Goal: Task Accomplishment & Management: Manage account settings

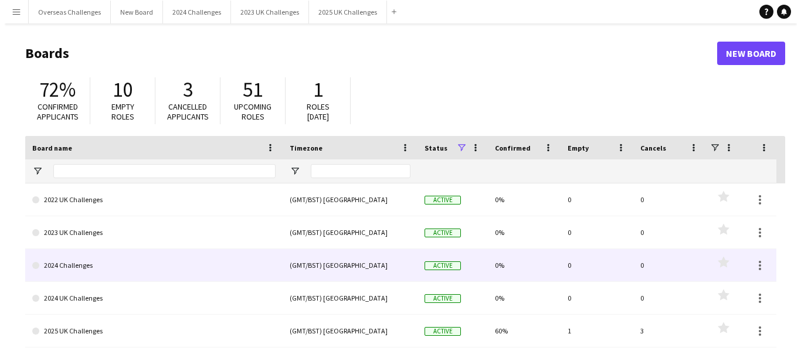
scroll to position [7, 0]
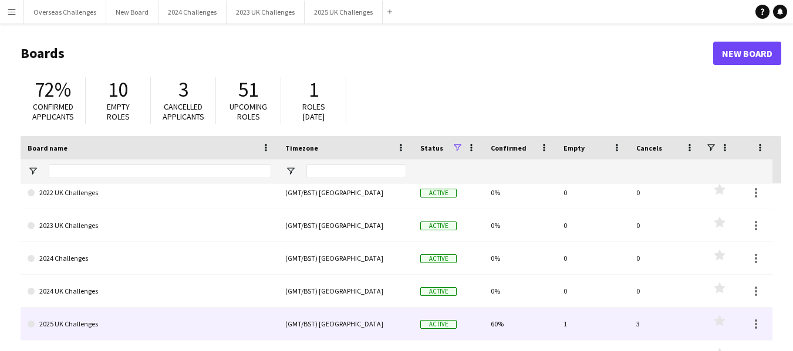
click at [93, 320] on link "2025 UK Challenges" at bounding box center [149, 324] width 243 height 33
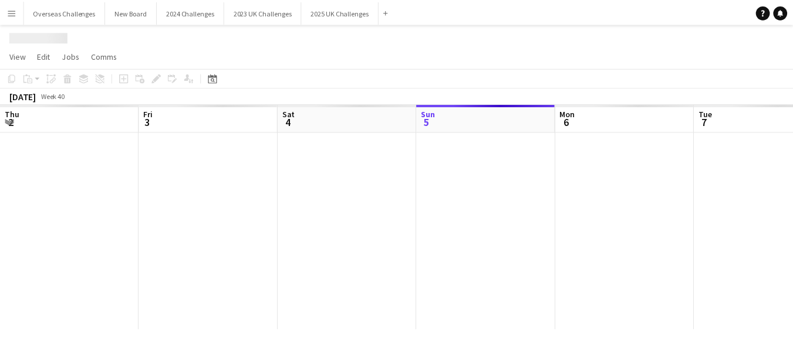
scroll to position [0, 280]
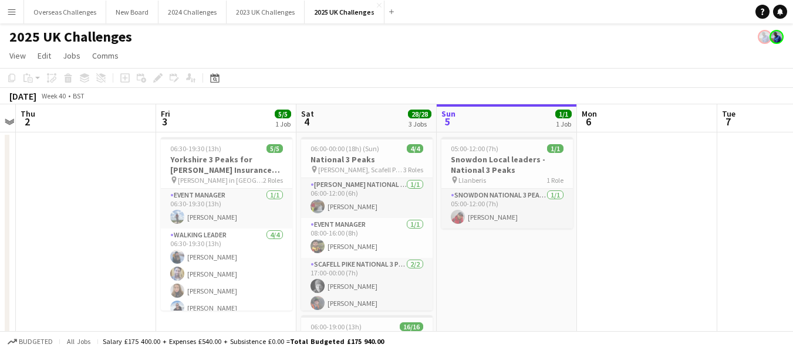
drag, startPoint x: 231, startPoint y: 262, endPoint x: 527, endPoint y: 239, distance: 297.7
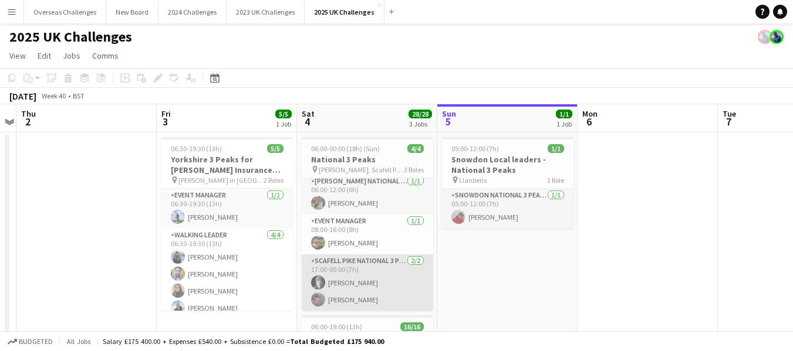
scroll to position [4, 0]
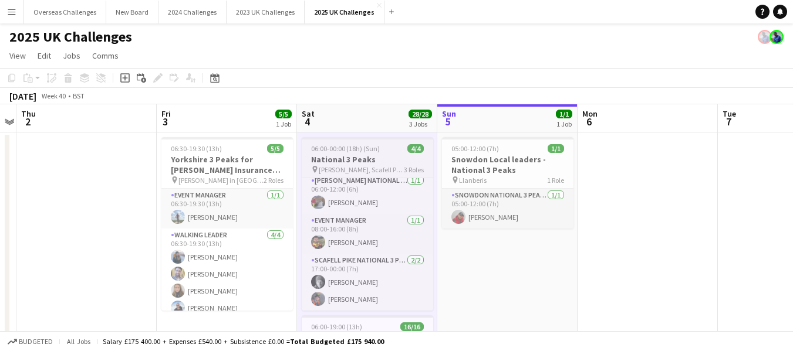
click at [344, 161] on h3 "National 3 Peaks" at bounding box center [367, 159] width 131 height 11
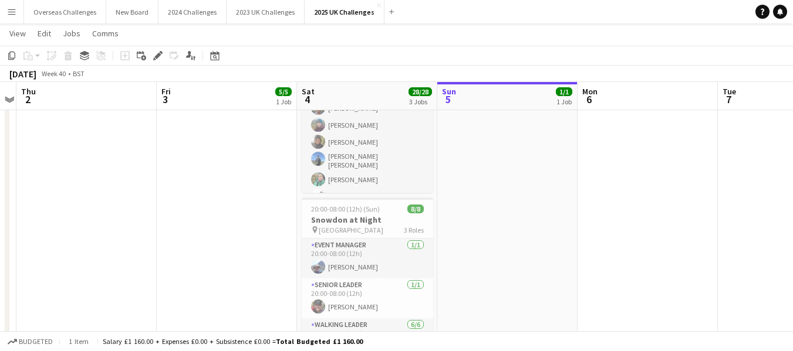
scroll to position [164, 0]
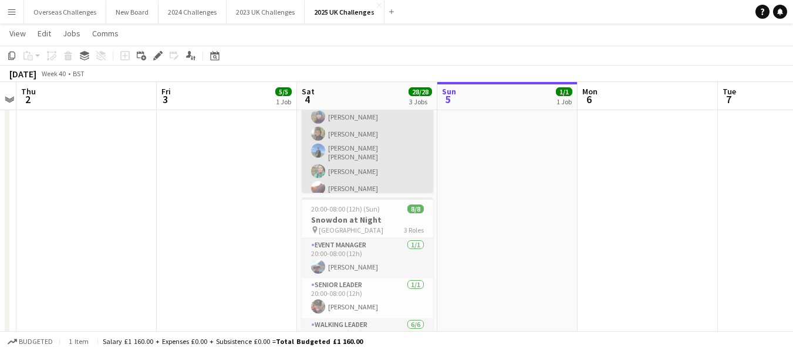
click at [351, 166] on app-card-role "Walking Leader 13/13 06:00-19:00 (13h) [PERSON_NAME] [PERSON_NAME] [PERSON_NAME…" at bounding box center [367, 129] width 131 height 251
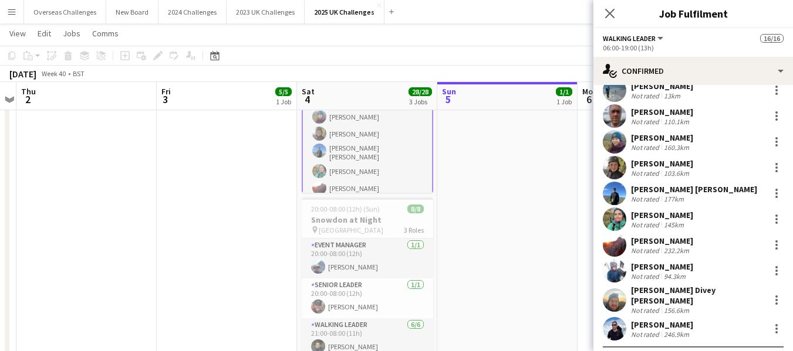
scroll to position [134, 0]
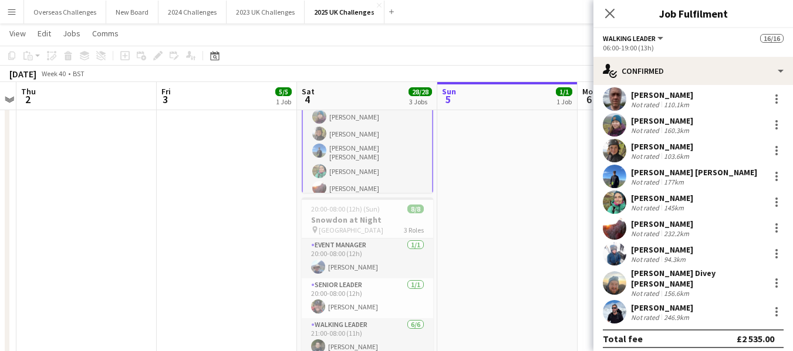
click at [659, 199] on div "[PERSON_NAME]" at bounding box center [662, 198] width 62 height 11
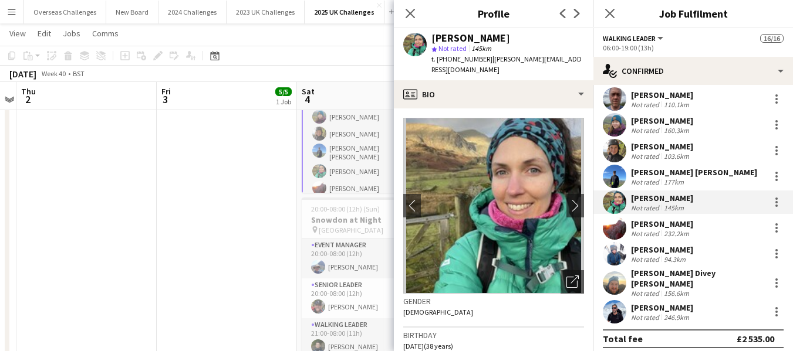
click at [650, 144] on div "[PERSON_NAME]" at bounding box center [662, 146] width 62 height 11
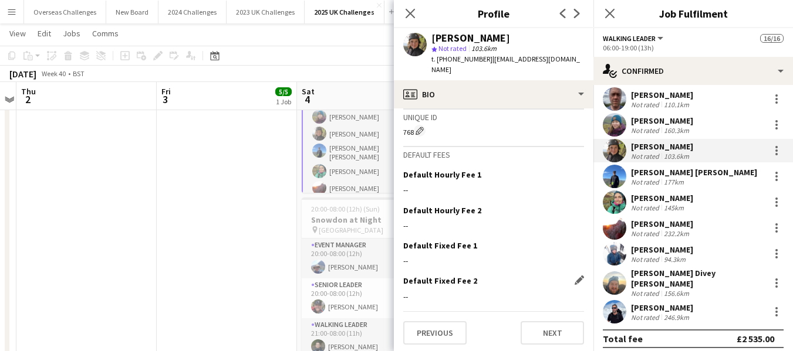
scroll to position [612, 0]
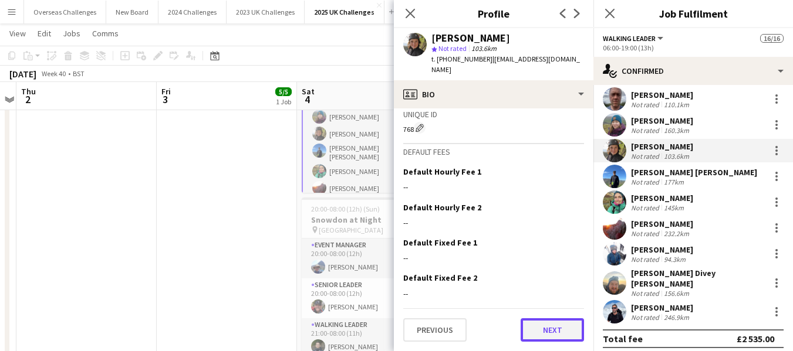
click at [551, 327] on button "Next" at bounding box center [551, 330] width 63 height 23
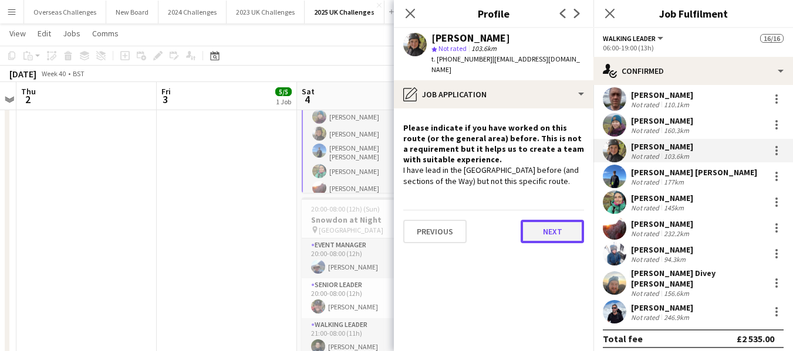
click at [556, 232] on button "Next" at bounding box center [551, 231] width 63 height 23
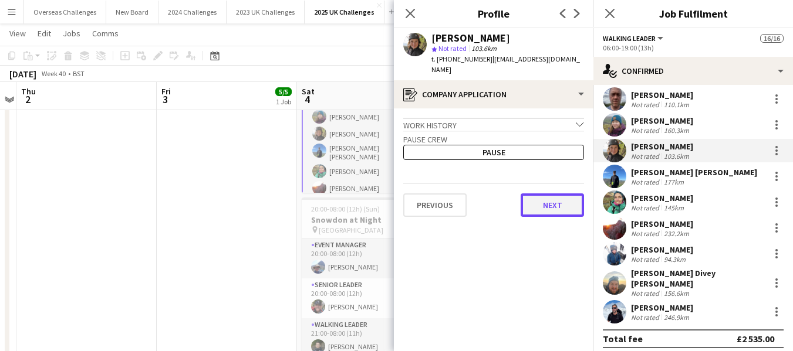
click at [552, 202] on button "Next" at bounding box center [551, 205] width 63 height 23
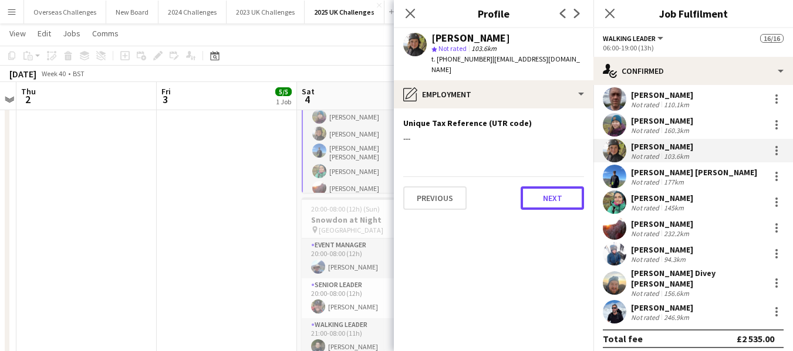
click at [552, 202] on button "Next" at bounding box center [551, 198] width 63 height 23
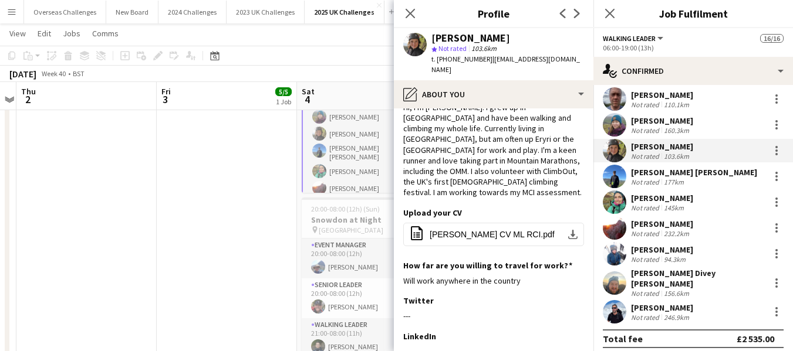
scroll to position [59, 0]
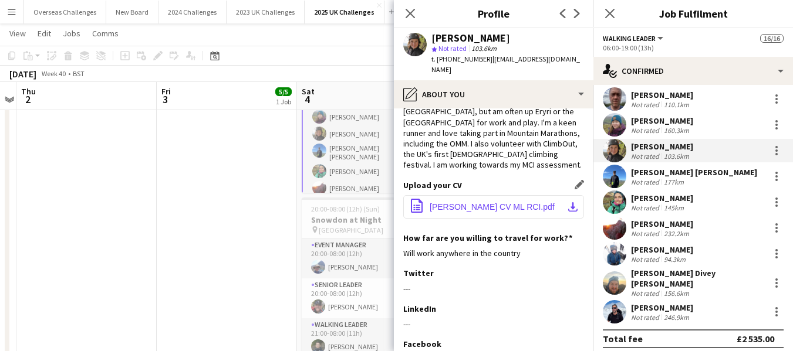
click at [509, 202] on span "[PERSON_NAME] CV ML RCI.pdf" at bounding box center [491, 206] width 125 height 9
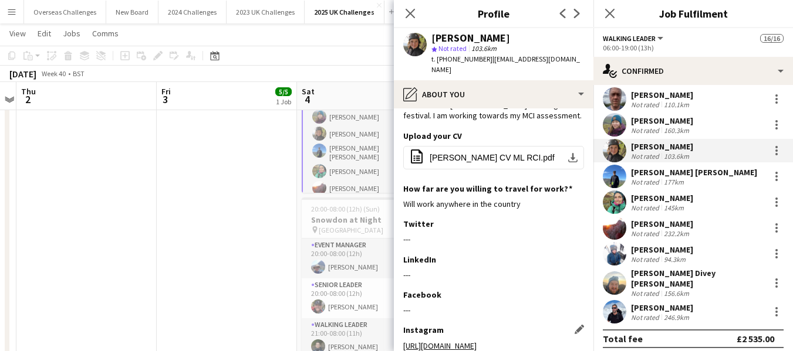
scroll to position [173, 0]
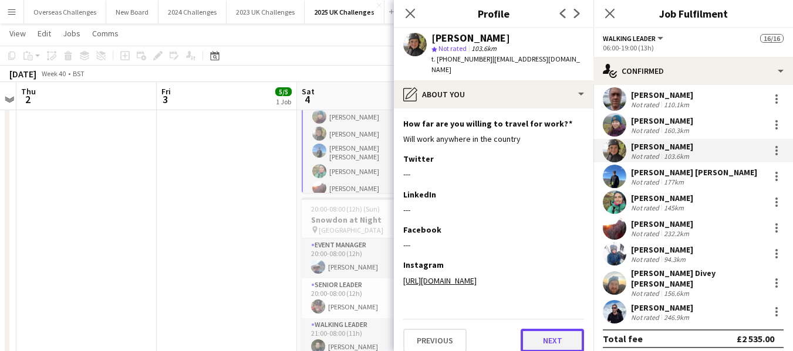
click at [534, 331] on button "Next" at bounding box center [551, 340] width 63 height 23
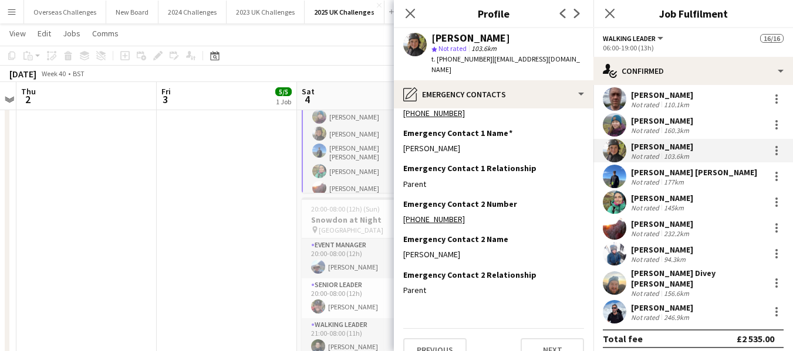
scroll to position [45, 0]
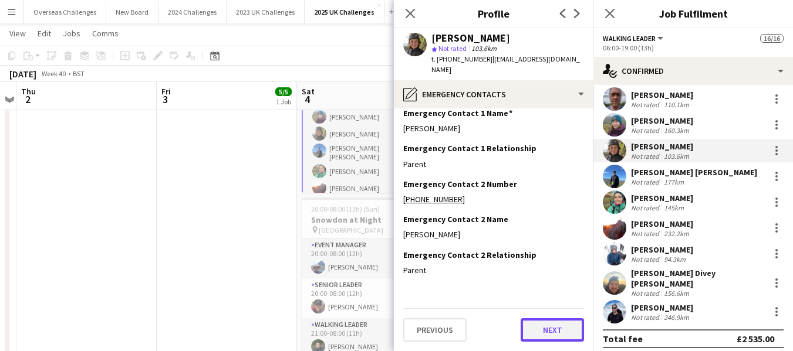
click at [539, 327] on button "Next" at bounding box center [551, 330] width 63 height 23
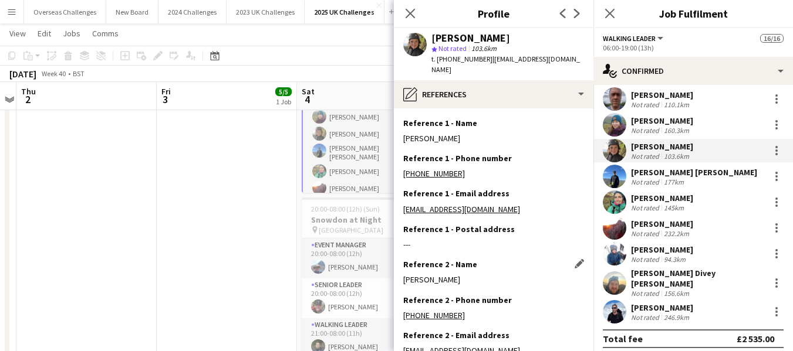
scroll to position [116, 0]
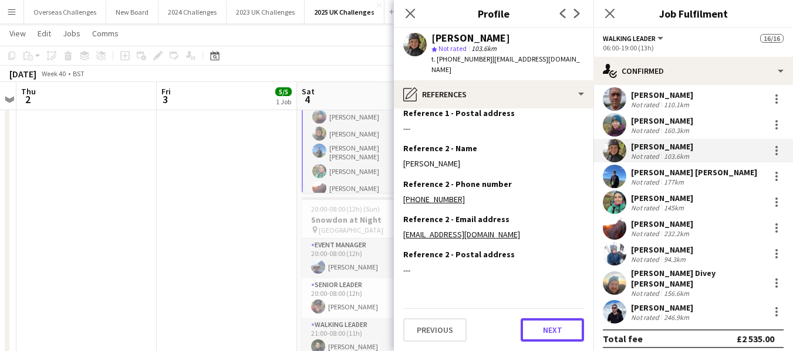
click at [539, 328] on button "Next" at bounding box center [551, 330] width 63 height 23
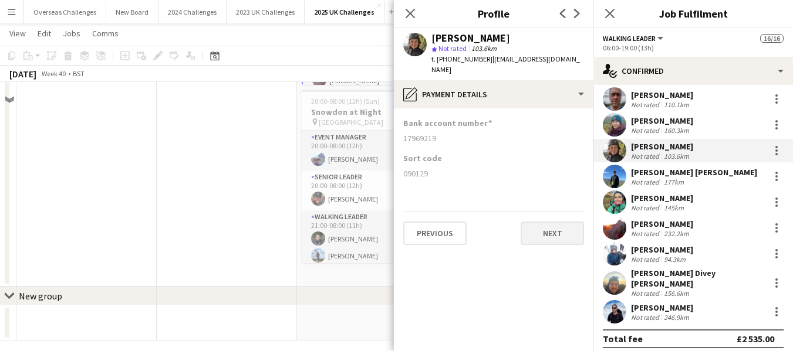
scroll to position [412, 0]
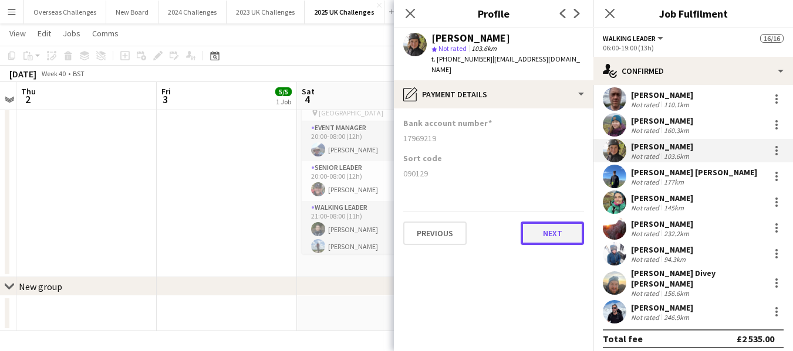
click at [543, 230] on button "Next" at bounding box center [551, 233] width 63 height 23
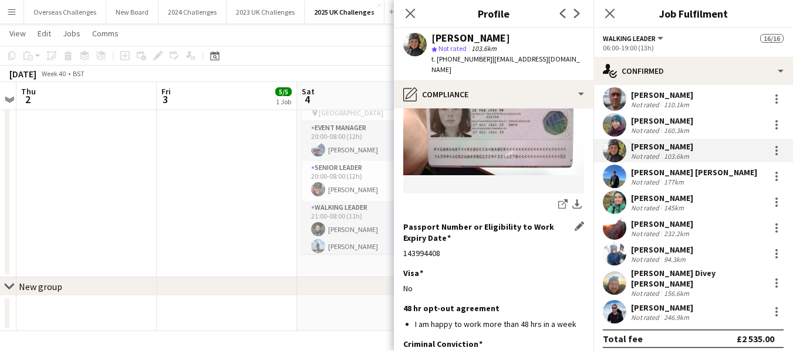
scroll to position [272, 0]
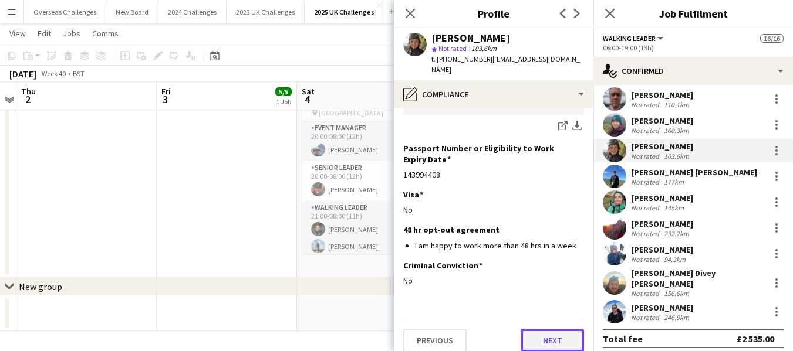
click at [551, 330] on button "Next" at bounding box center [551, 340] width 63 height 23
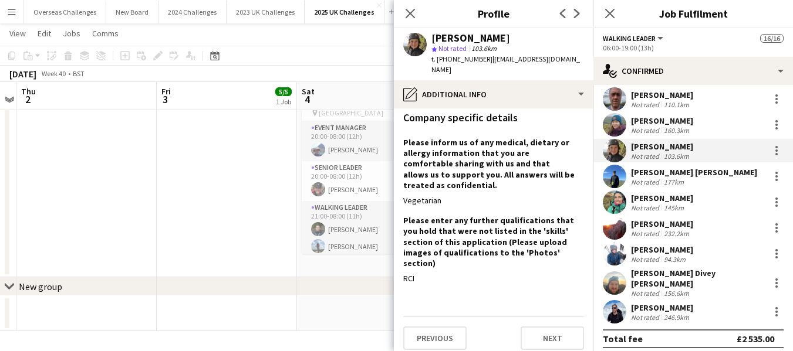
scroll to position [173, 0]
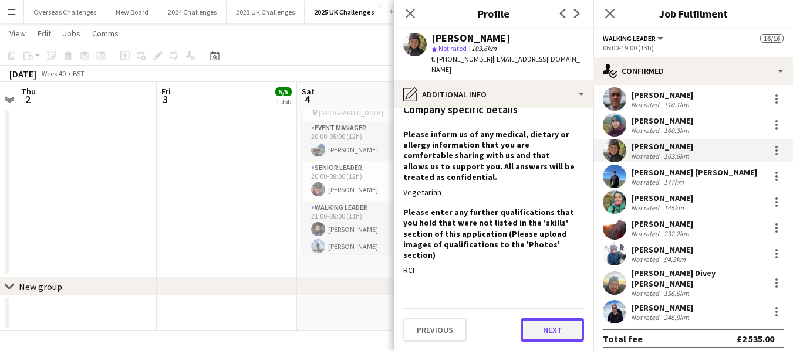
click at [550, 329] on button "Next" at bounding box center [551, 330] width 63 height 23
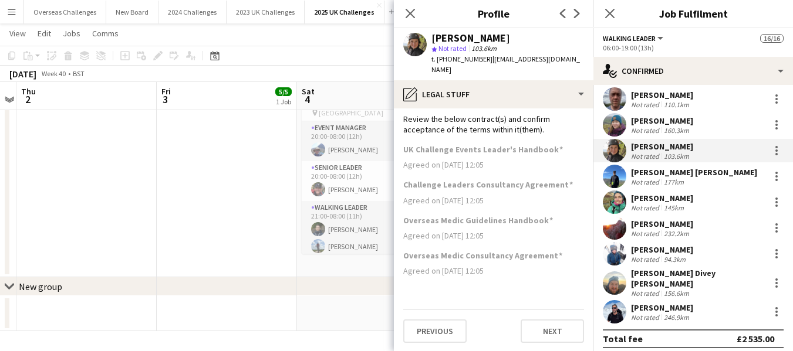
scroll to position [5, 0]
click at [535, 329] on button "Next" at bounding box center [551, 330] width 63 height 23
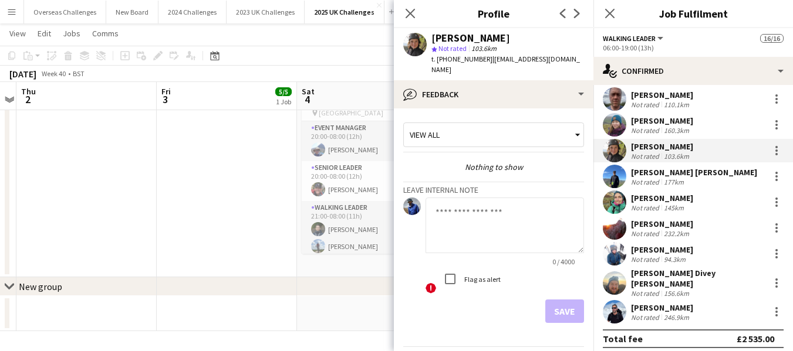
scroll to position [38, 0]
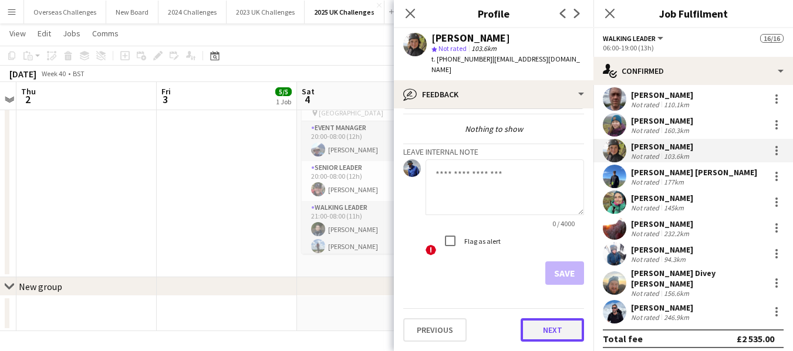
click at [538, 328] on button "Next" at bounding box center [551, 330] width 63 height 23
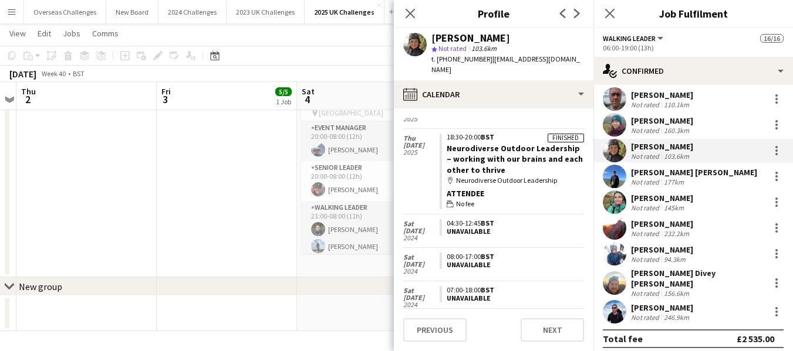
scroll to position [566, 0]
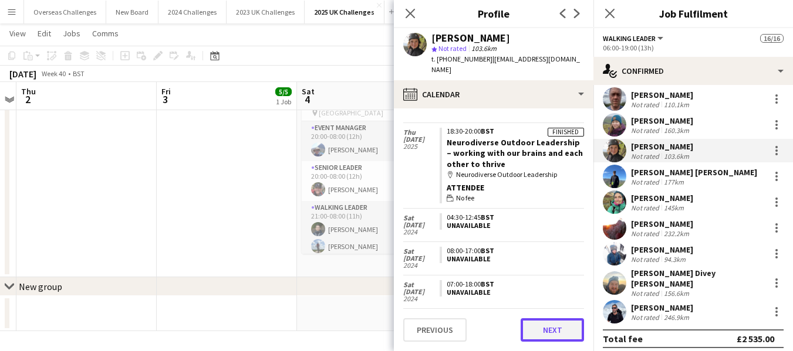
click at [565, 336] on button "Next" at bounding box center [551, 330] width 63 height 23
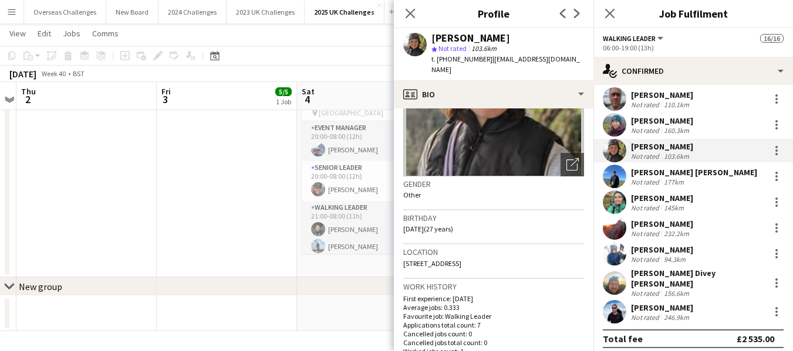
scroll to position [235, 0]
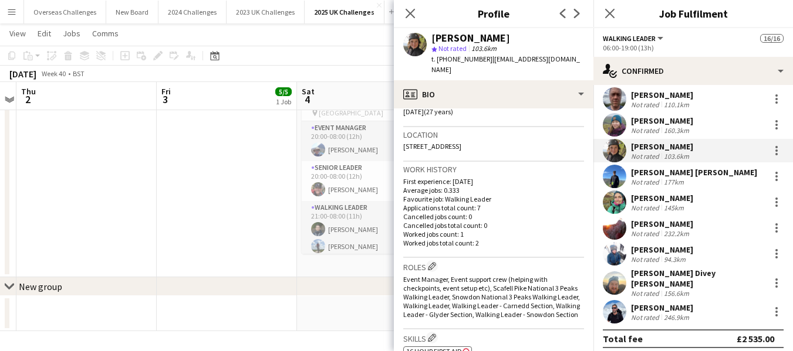
click at [642, 197] on div "[PERSON_NAME]" at bounding box center [662, 198] width 62 height 11
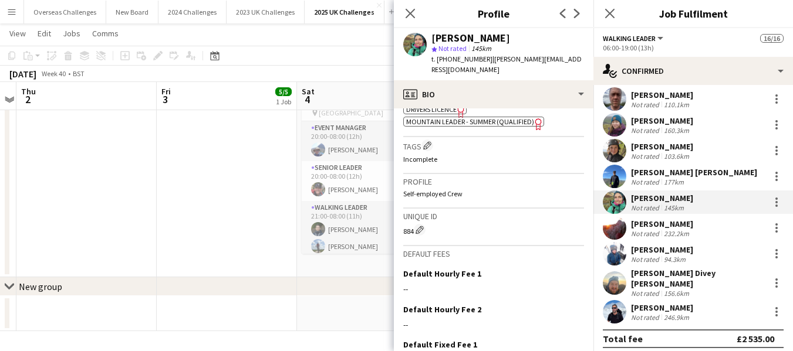
scroll to position [598, 0]
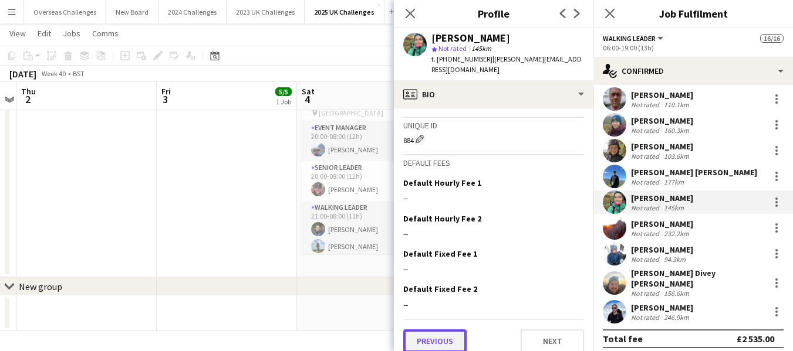
click at [444, 332] on button "Previous" at bounding box center [434, 341] width 63 height 23
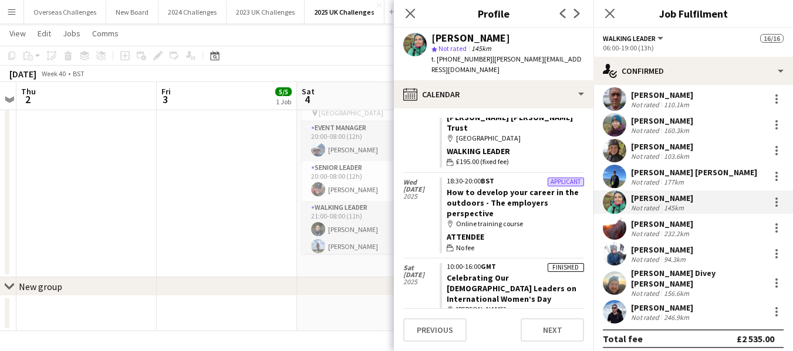
scroll to position [130, 0]
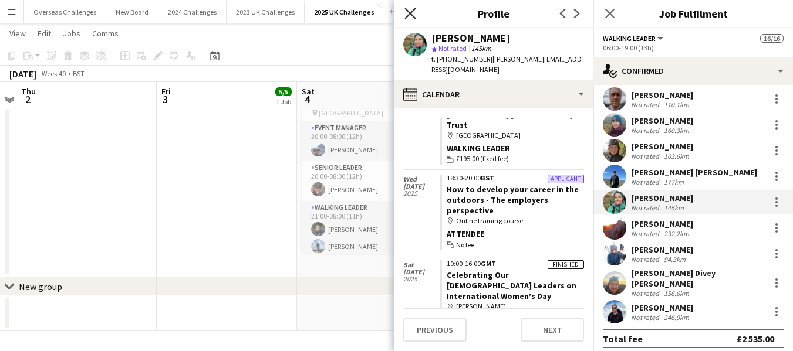
click at [406, 12] on icon "Close pop-in" at bounding box center [409, 13] width 11 height 11
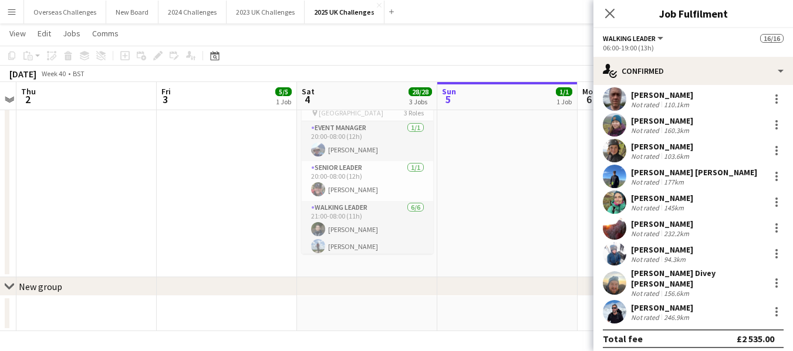
click at [600, 17] on div "Close pop-in" at bounding box center [609, 13] width 33 height 27
click at [608, 8] on icon "Close pop-in" at bounding box center [609, 13] width 11 height 11
